Goal: Task Accomplishment & Management: Manage account settings

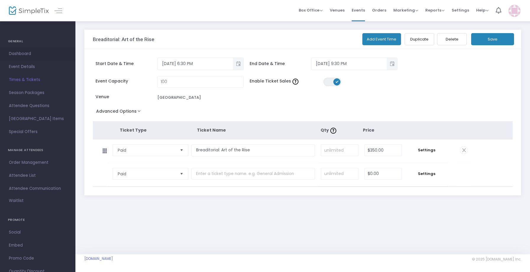
click at [21, 51] on span "Dashboard" at bounding box center [38, 54] width 58 height 8
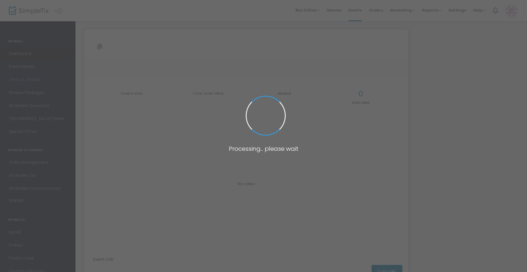
type input "https://www.simpletix.com/e/breaditorial-art-of-the-rise-tickets-235046"
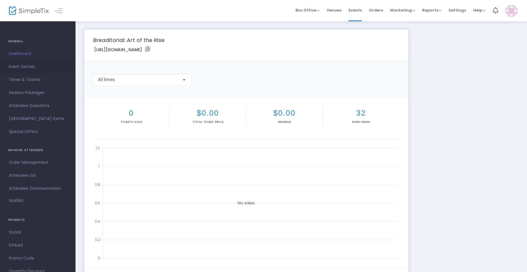
click at [25, 68] on span "Event Details" at bounding box center [38, 67] width 58 height 8
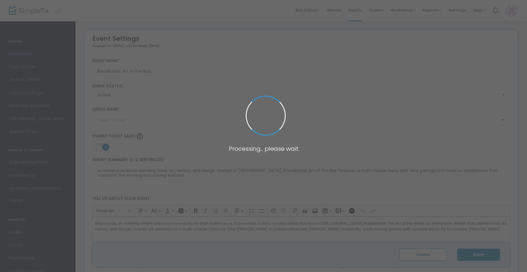
type input "Mill City Museum"
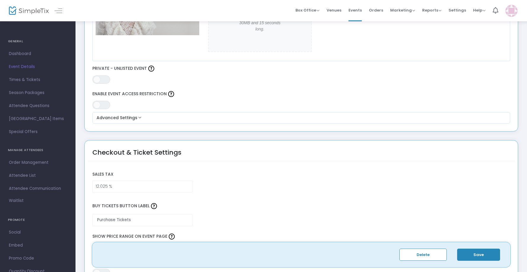
scroll to position [342, 0]
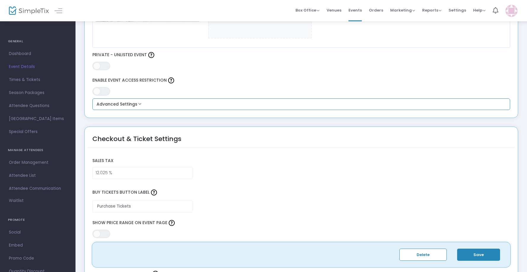
click at [136, 105] on button "Advanced Settings" at bounding box center [301, 104] width 413 height 7
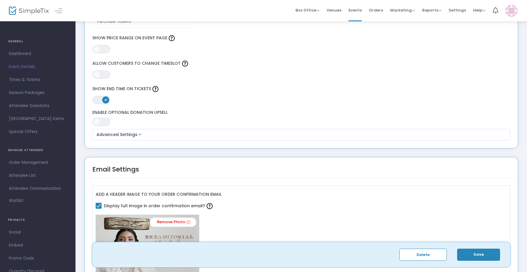
scroll to position [628, 0]
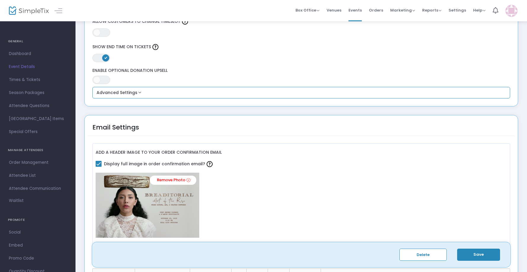
click at [182, 95] on button "Advanced Settings" at bounding box center [301, 92] width 413 height 7
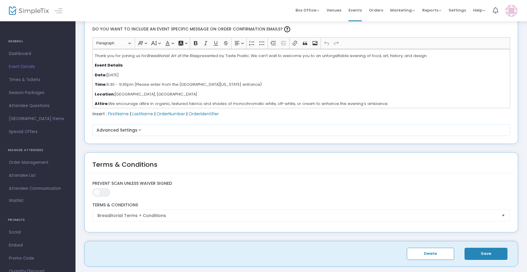
scroll to position [999, 0]
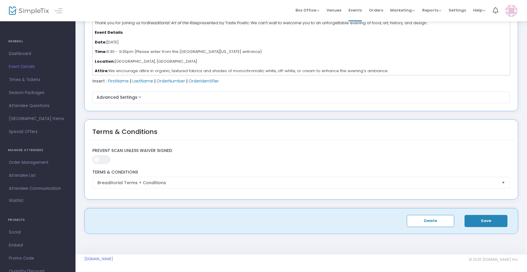
click at [29, 81] on span "Times & Tickets" at bounding box center [38, 80] width 58 height 8
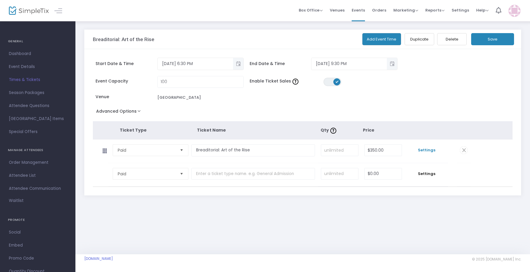
click at [426, 149] on span "Settings" at bounding box center [426, 150] width 37 height 6
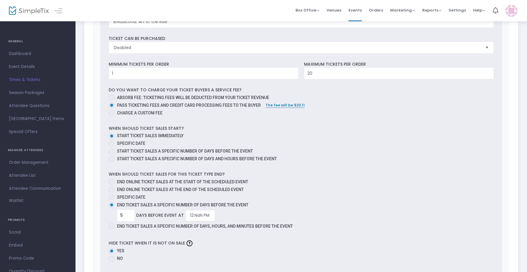
scroll to position [227, 0]
drag, startPoint x: 210, startPoint y: 217, endPoint x: 177, endPoint y: 215, distance: 33.8
click at [177, 215] on div "5 Days Before event at 12:NaN PM Required." at bounding box center [305, 217] width 377 height 12
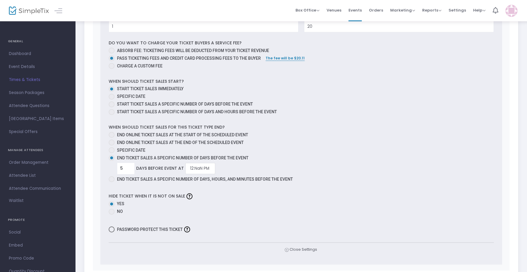
scroll to position [275, 0]
click at [211, 170] on input "12:NaN PM" at bounding box center [200, 168] width 30 height 11
click at [203, 183] on link "12:00 AM" at bounding box center [199, 182] width 29 height 14
type input "12:00 AM"
click at [236, 211] on label "No" at bounding box center [301, 212] width 385 height 6
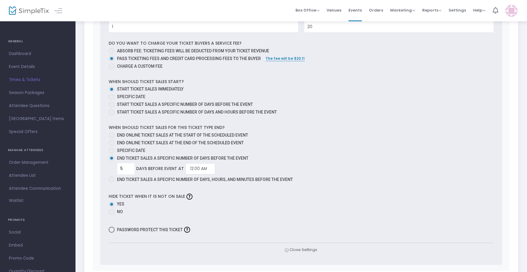
click at [112, 215] on input "No" at bounding box center [111, 215] width 0 height 0
radio input "true"
click at [310, 250] on span "Close Settings" at bounding box center [300, 250] width 33 height 6
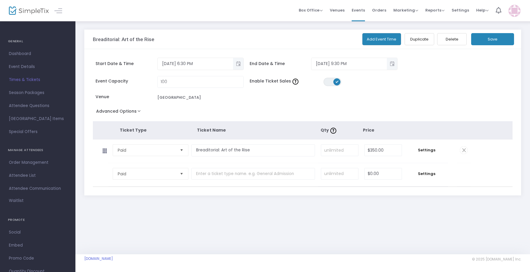
click at [493, 40] on button "Save" at bounding box center [492, 39] width 43 height 12
drag, startPoint x: 386, startPoint y: 150, endPoint x: 393, endPoint y: 149, distance: 6.8
click at [393, 149] on input "350" at bounding box center [383, 150] width 37 height 11
type input "$0.01"
click at [501, 41] on button "Save" at bounding box center [492, 39] width 43 height 12
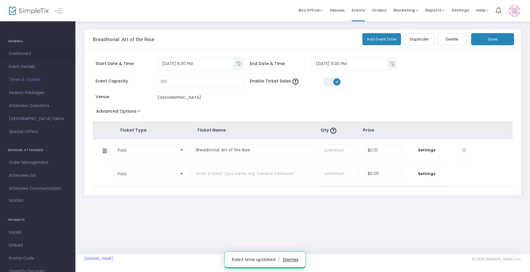
click at [31, 53] on span "Dashboard" at bounding box center [38, 54] width 58 height 8
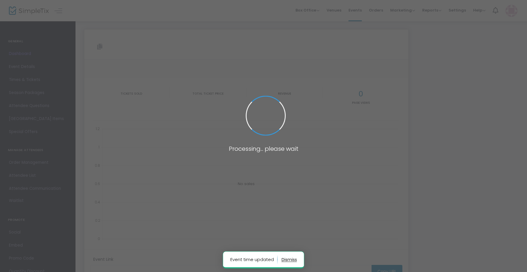
type input "https://www.simpletix.com/e/breaditorial-art-of-the-rise-tickets-235046"
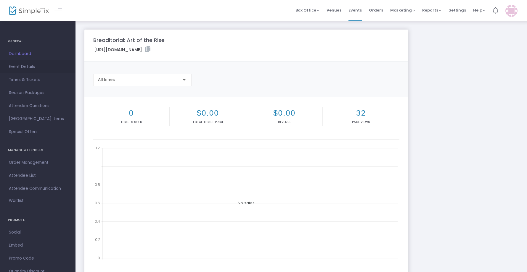
click at [24, 66] on span "Event Details" at bounding box center [38, 67] width 58 height 8
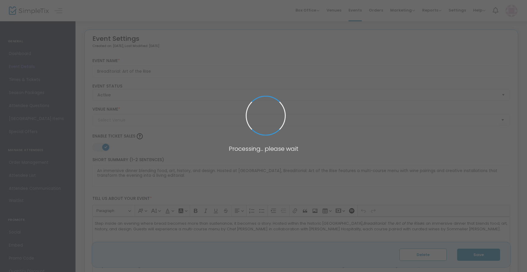
type input "Mill City Museum"
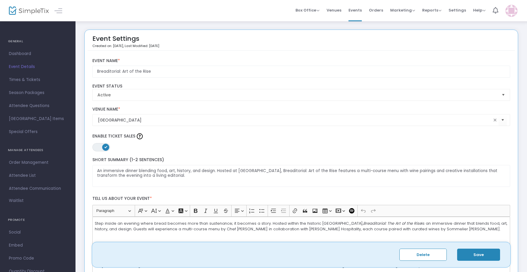
click at [37, 12] on img at bounding box center [29, 11] width 40 height 9
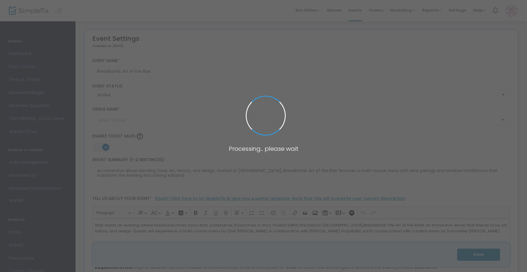
type input "Mill City Museum"
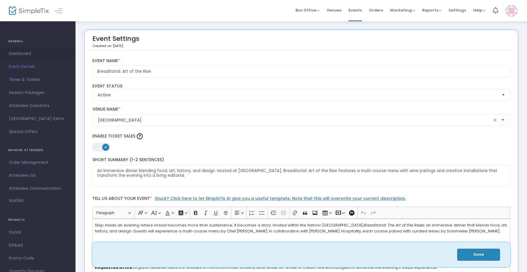
click at [22, 56] on span "Dashboard" at bounding box center [38, 54] width 58 height 8
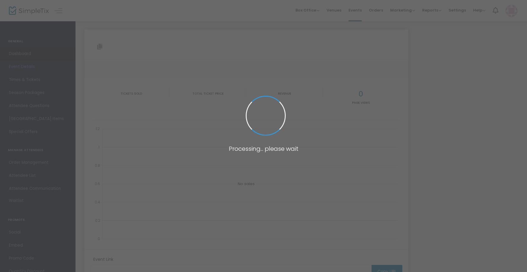
type input "https://www.simpletix.com/e/breaditorial-art-of-the-rise-tickets-237795"
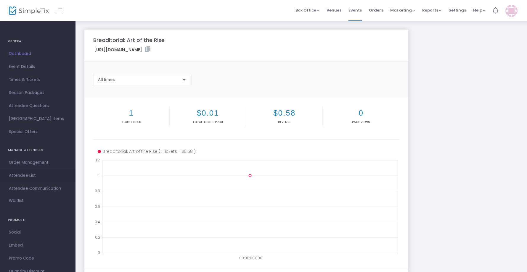
click at [30, 177] on span "Attendee List" at bounding box center [38, 176] width 58 height 8
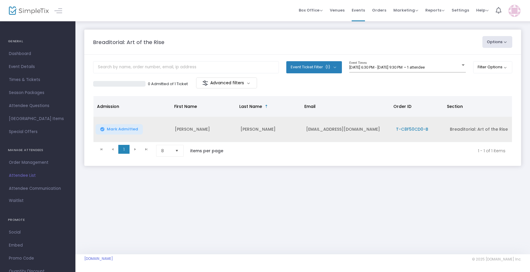
click at [409, 130] on span "T-C8F50CD0-B" at bounding box center [412, 129] width 32 height 6
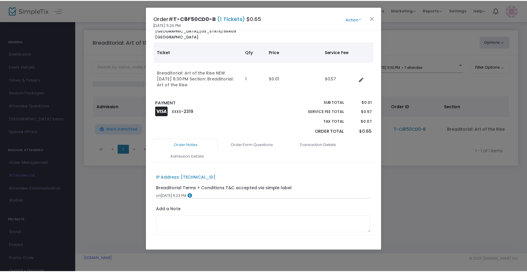
scroll to position [30, 0]
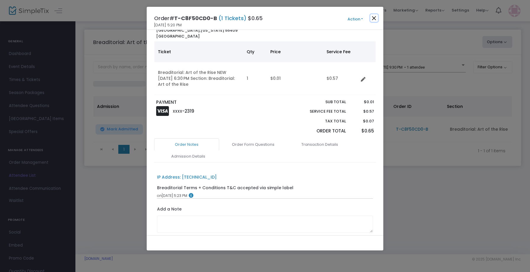
click at [373, 19] on button "Close" at bounding box center [374, 18] width 8 height 8
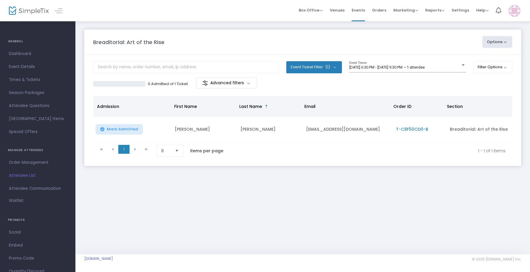
click at [385, 223] on div "Breaditorial: Art of the Rise Options Export List Print Name Tags Export to Mai…" at bounding box center [302, 138] width 455 height 234
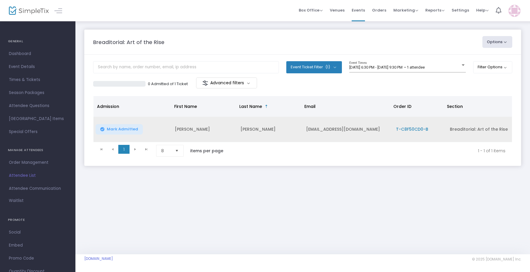
click at [130, 131] on span "Mark Admitted" at bounding box center [122, 129] width 31 height 5
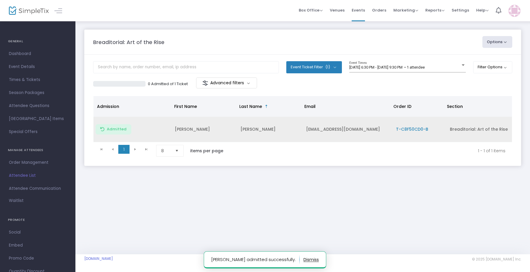
click at [304, 261] on button "button" at bounding box center [311, 259] width 15 height 9
click at [357, 218] on div "Breaditorial: Art of the Rise Options Export List Print Name Tags Export to Mai…" at bounding box center [302, 138] width 455 height 234
click at [25, 55] on span "Dashboard" at bounding box center [38, 54] width 58 height 8
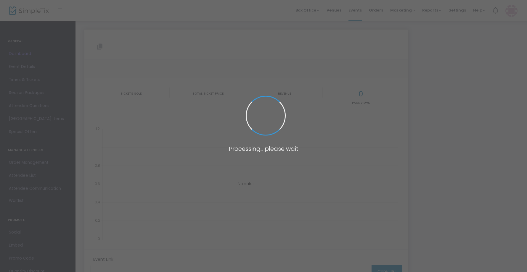
type input "https://www.simpletix.com/e/breaditorial-art-of-the-rise-tickets-237795"
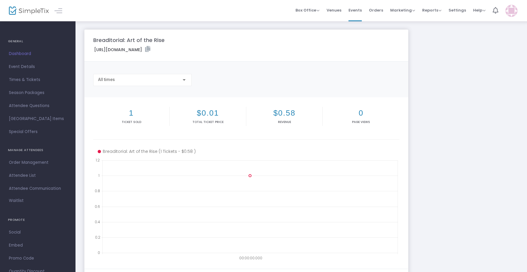
click at [31, 12] on img at bounding box center [29, 11] width 40 height 9
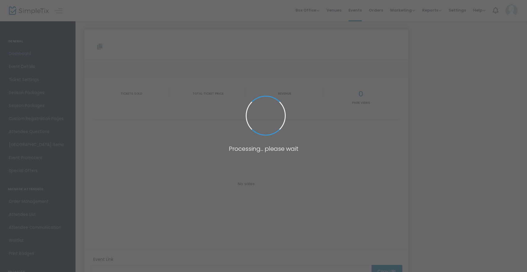
type input "https://www.simpletix.com/e/breaditorial-art-of-the-rise-tickets-237795"
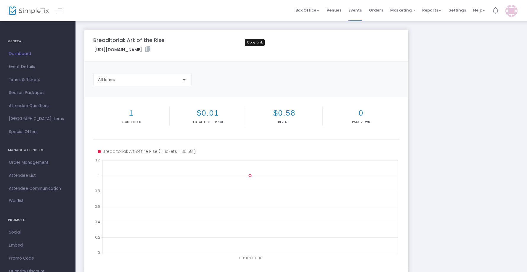
click at [150, 48] on icon at bounding box center [147, 49] width 5 height 6
